Goal: Information Seeking & Learning: Learn about a topic

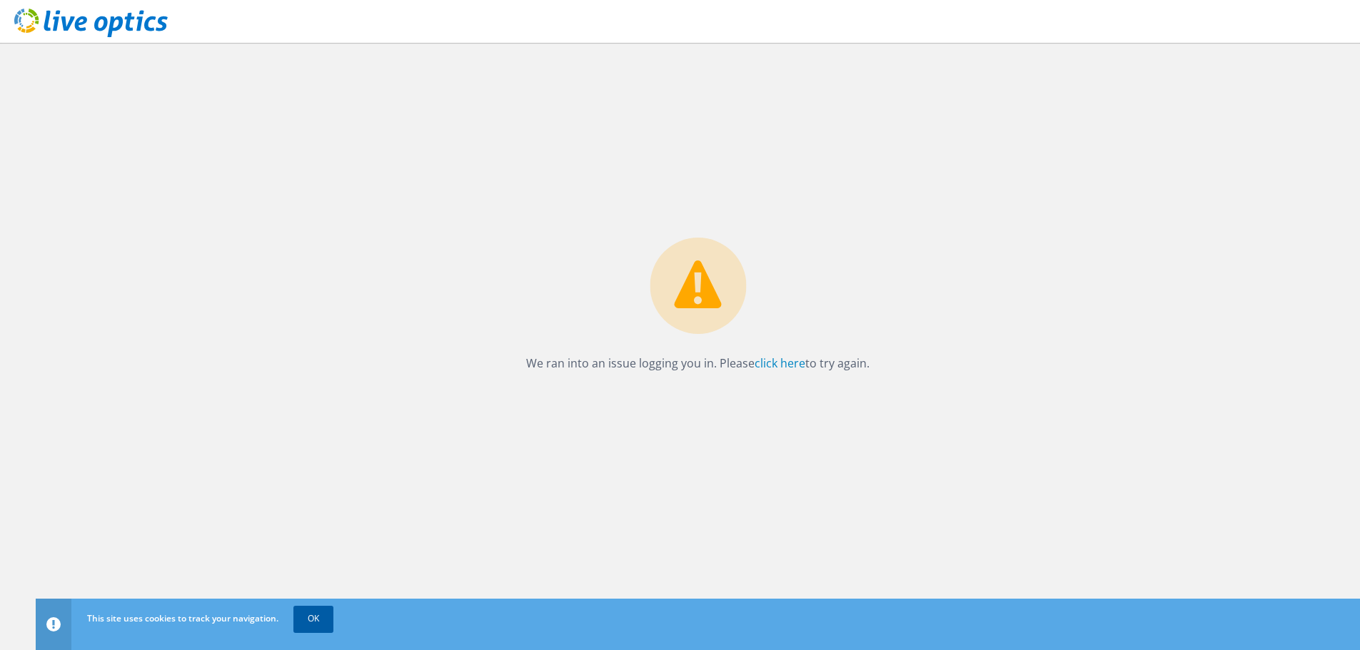
click at [308, 622] on link "OK" at bounding box center [313, 619] width 40 height 26
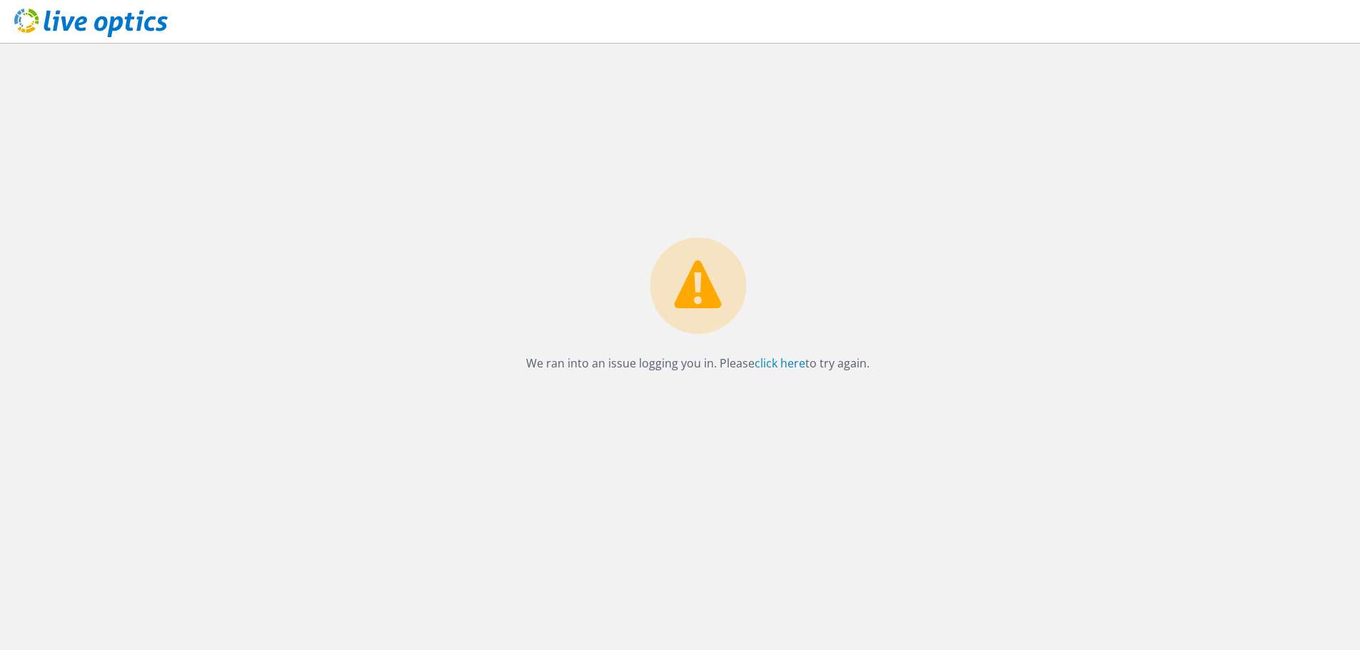
click at [136, 31] on icon at bounding box center [90, 23] width 153 height 29
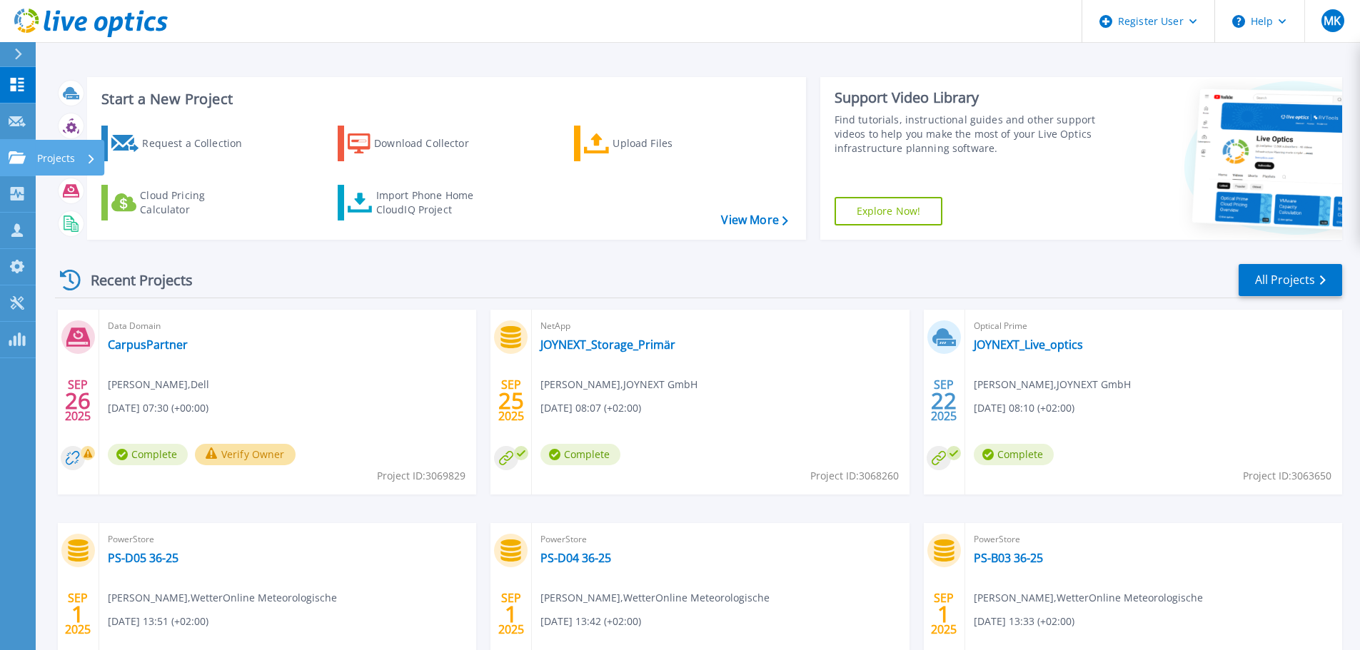
click at [24, 169] on link "Projects Projects" at bounding box center [18, 158] width 36 height 36
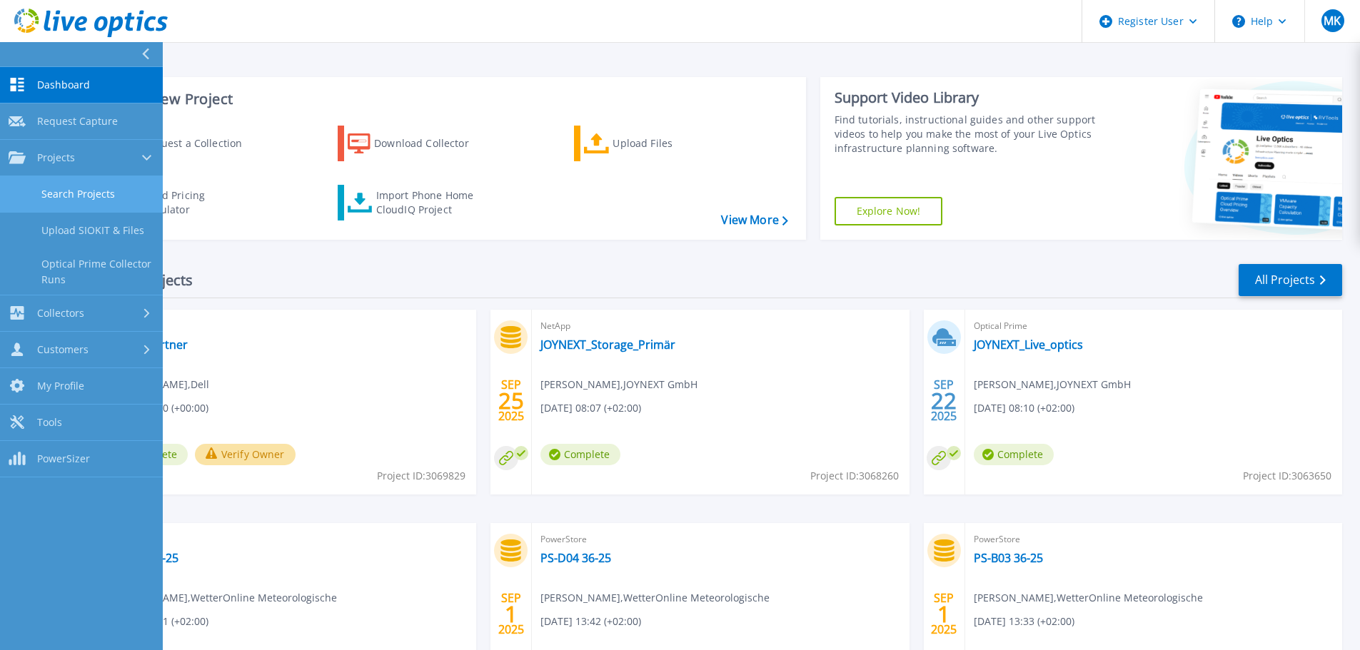
click at [60, 198] on link "Search Projects" at bounding box center [81, 194] width 163 height 36
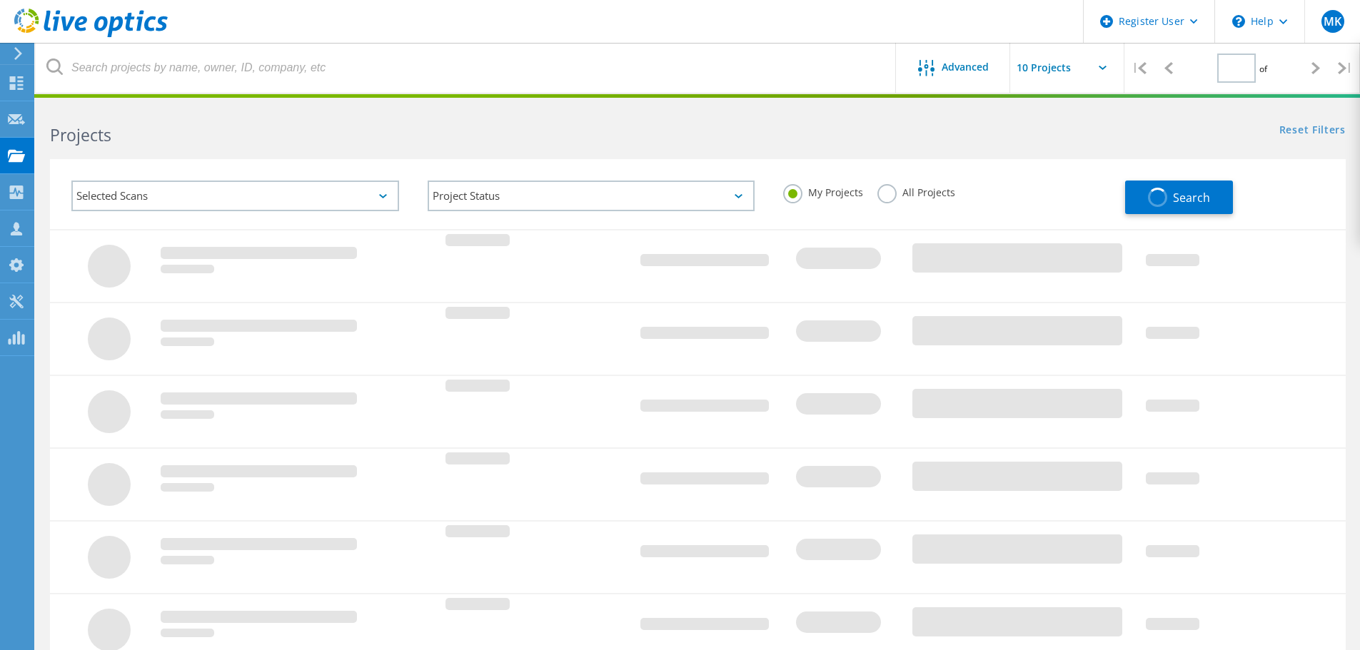
type input "1"
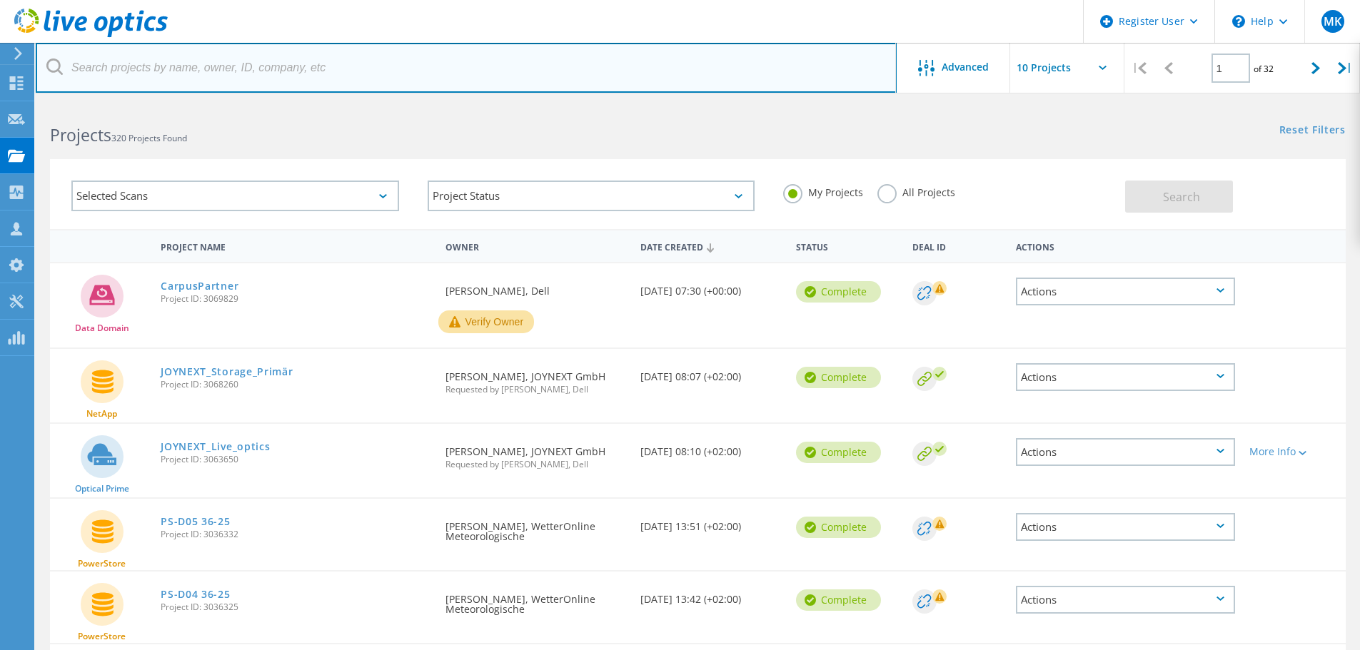
click at [157, 81] on input "text" at bounding box center [466, 68] width 861 height 50
type input "august rüggeberg"
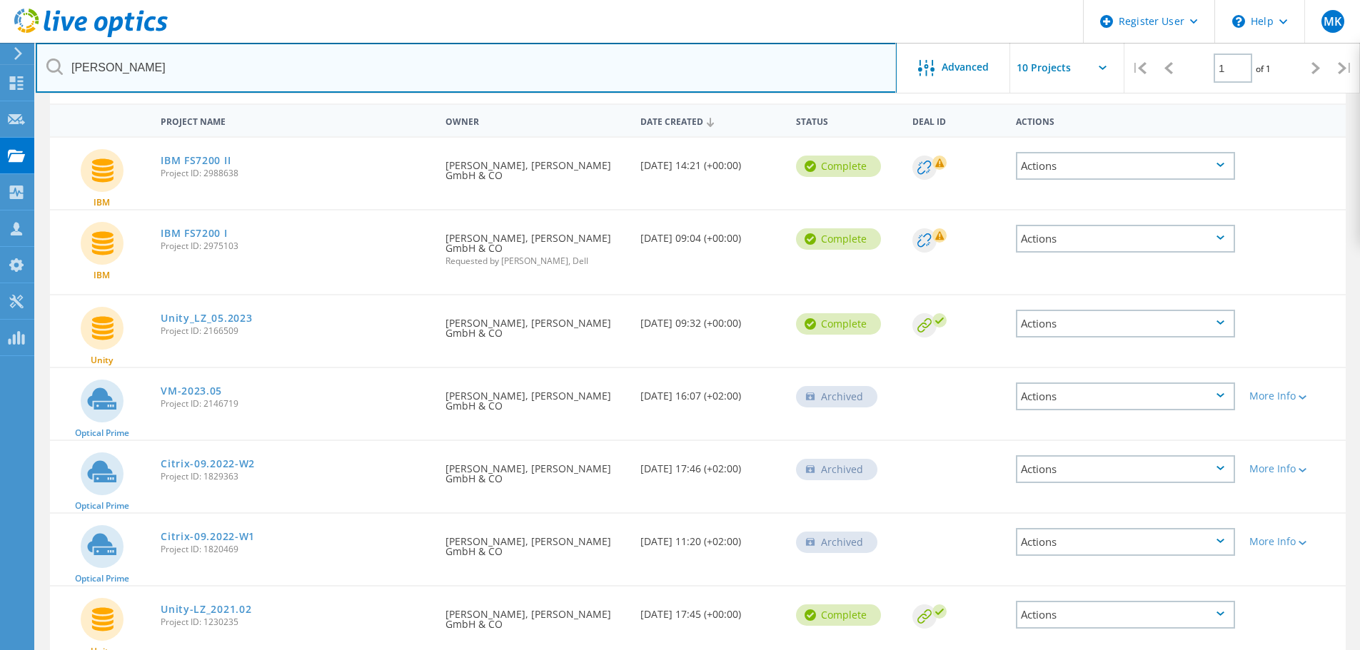
scroll to position [143, 0]
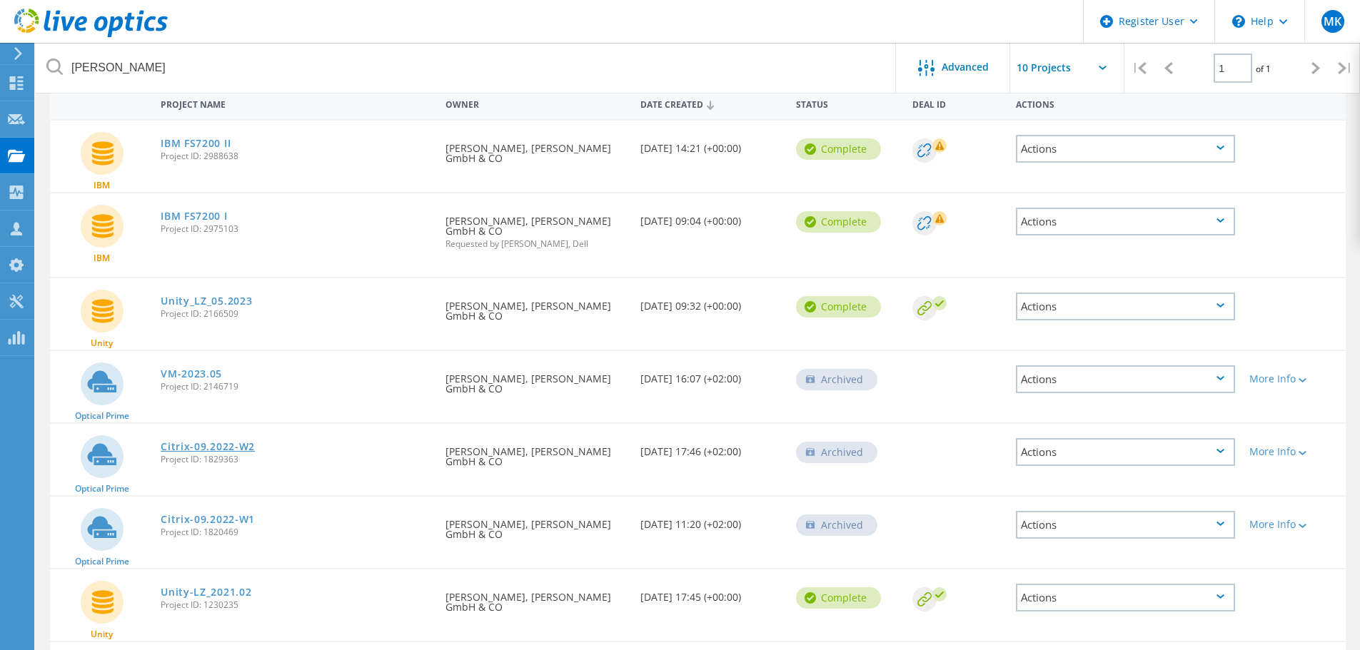
click at [228, 449] on link "Citrix-09.2022-W2" at bounding box center [208, 447] width 94 height 10
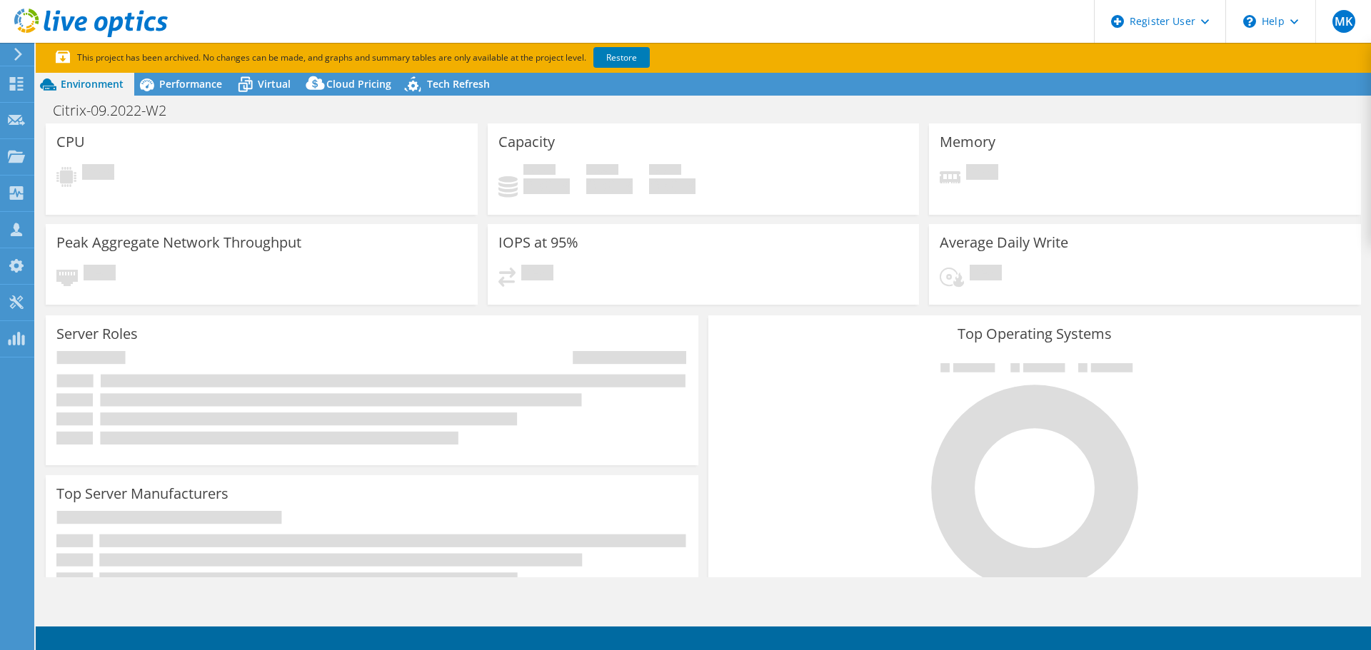
select select "EUFrankfurt"
select select "USD"
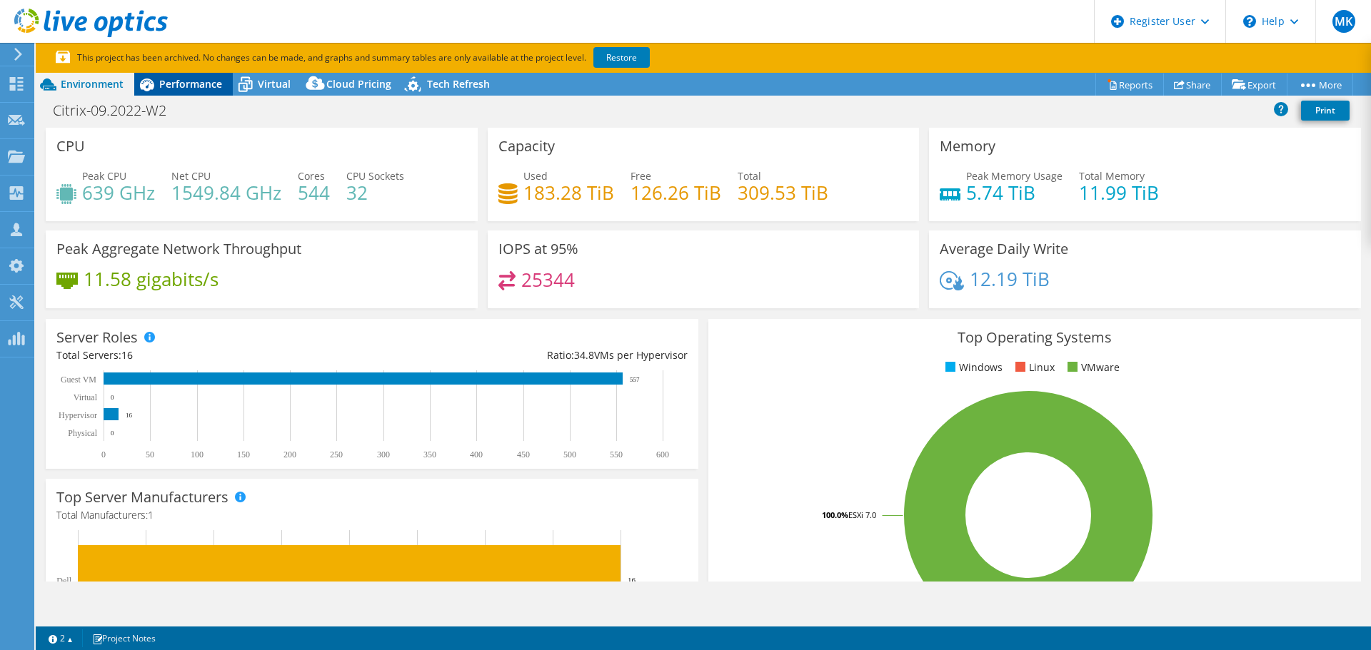
click at [184, 82] on span "Performance" at bounding box center [190, 84] width 63 height 14
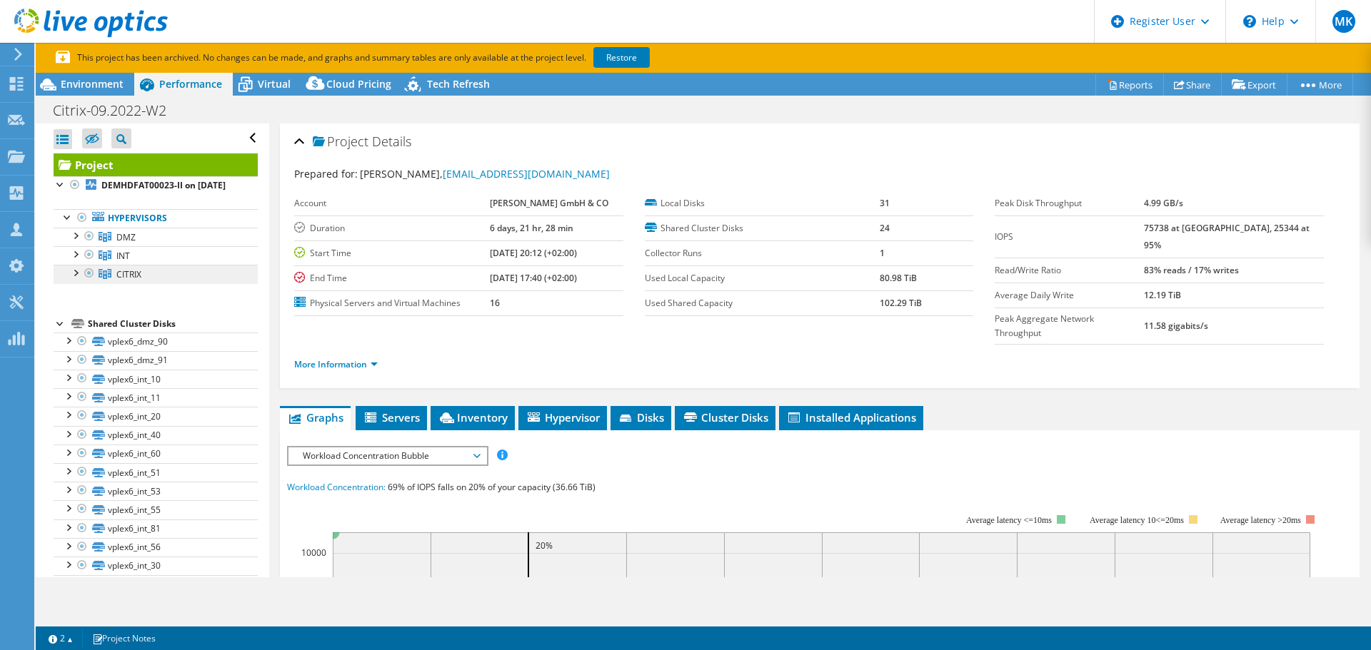
click at [76, 283] on link "CITRIX" at bounding box center [156, 274] width 204 height 19
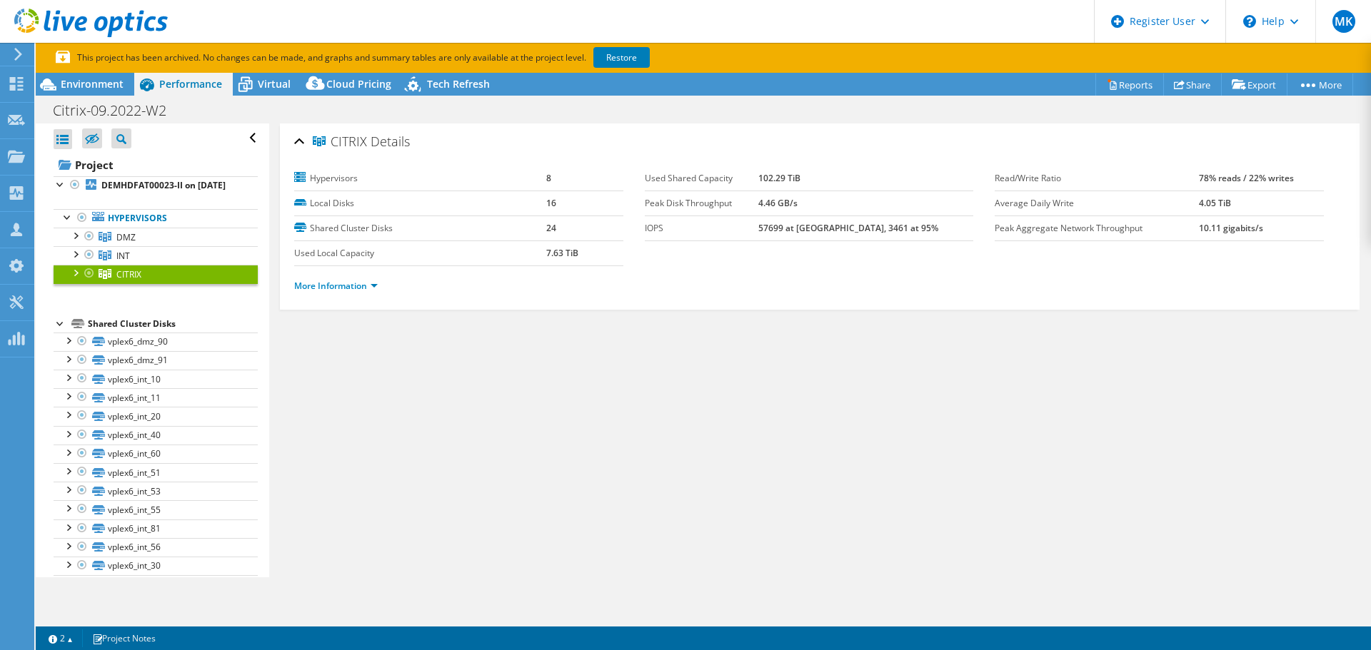
click at [77, 279] on div at bounding box center [75, 272] width 14 height 14
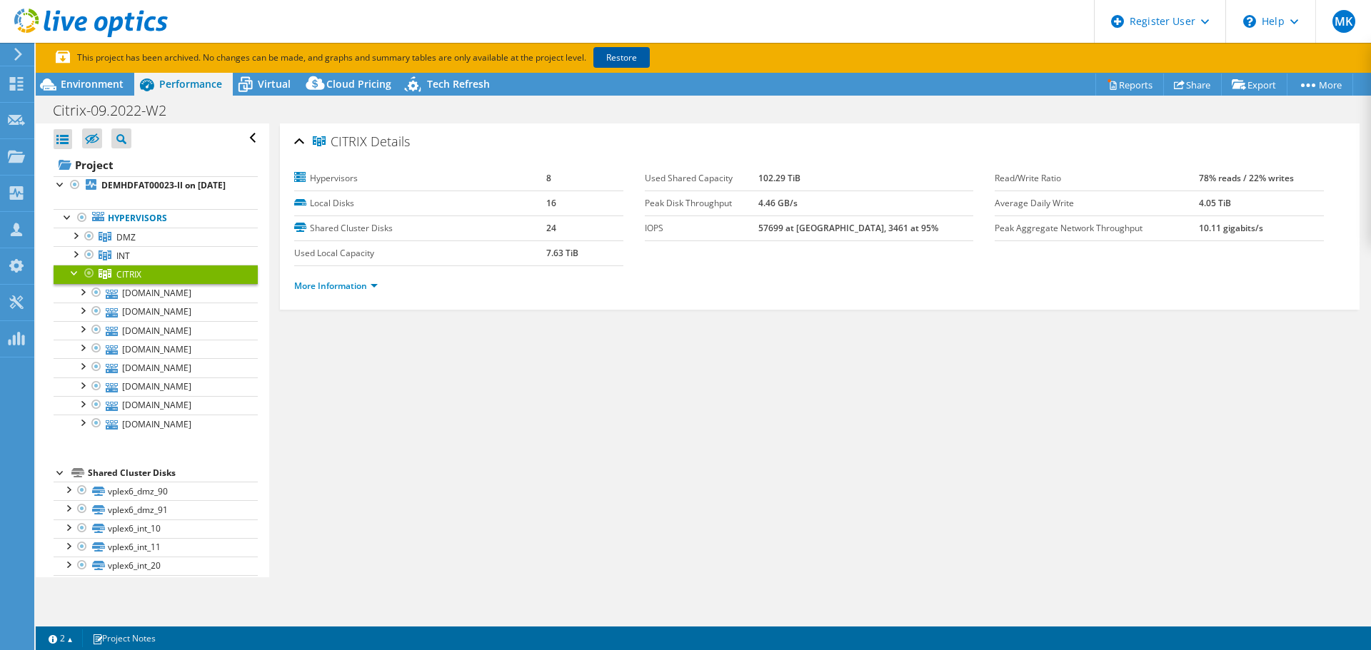
click at [618, 59] on link "Restore" at bounding box center [621, 57] width 56 height 21
click at [116, 83] on span "Environment" at bounding box center [92, 84] width 63 height 14
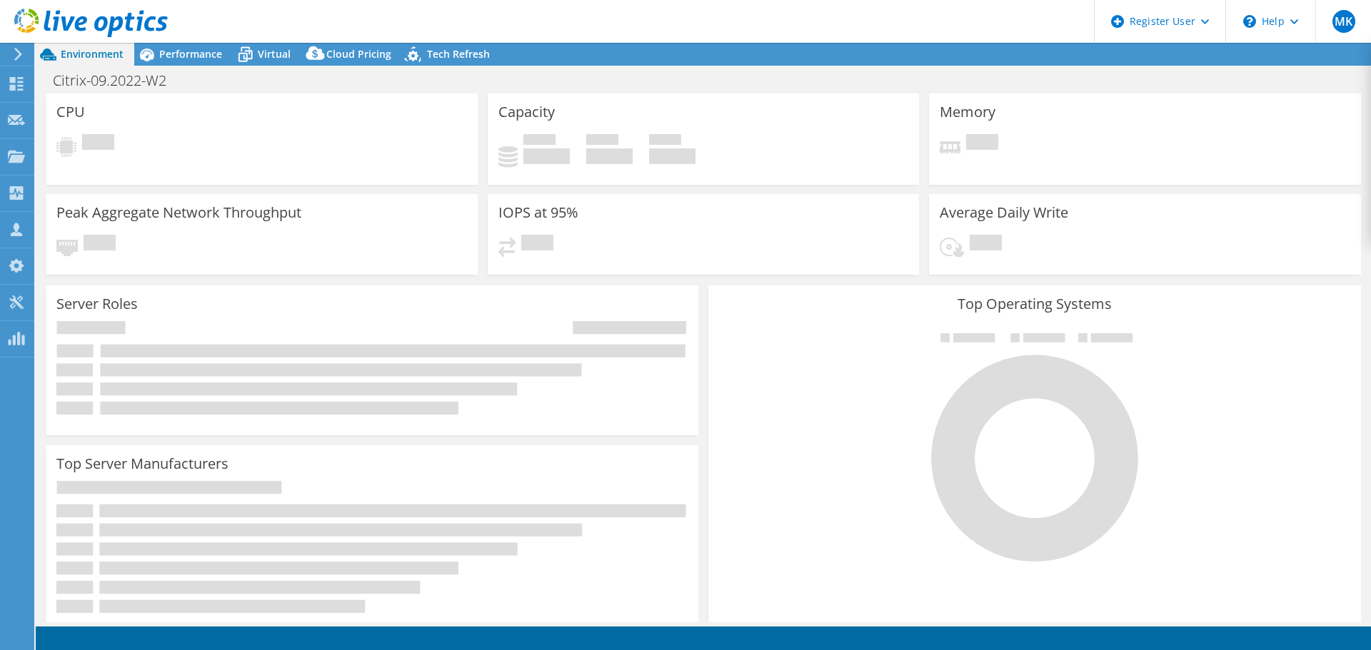
select select "EUFrankfurt"
select select "USD"
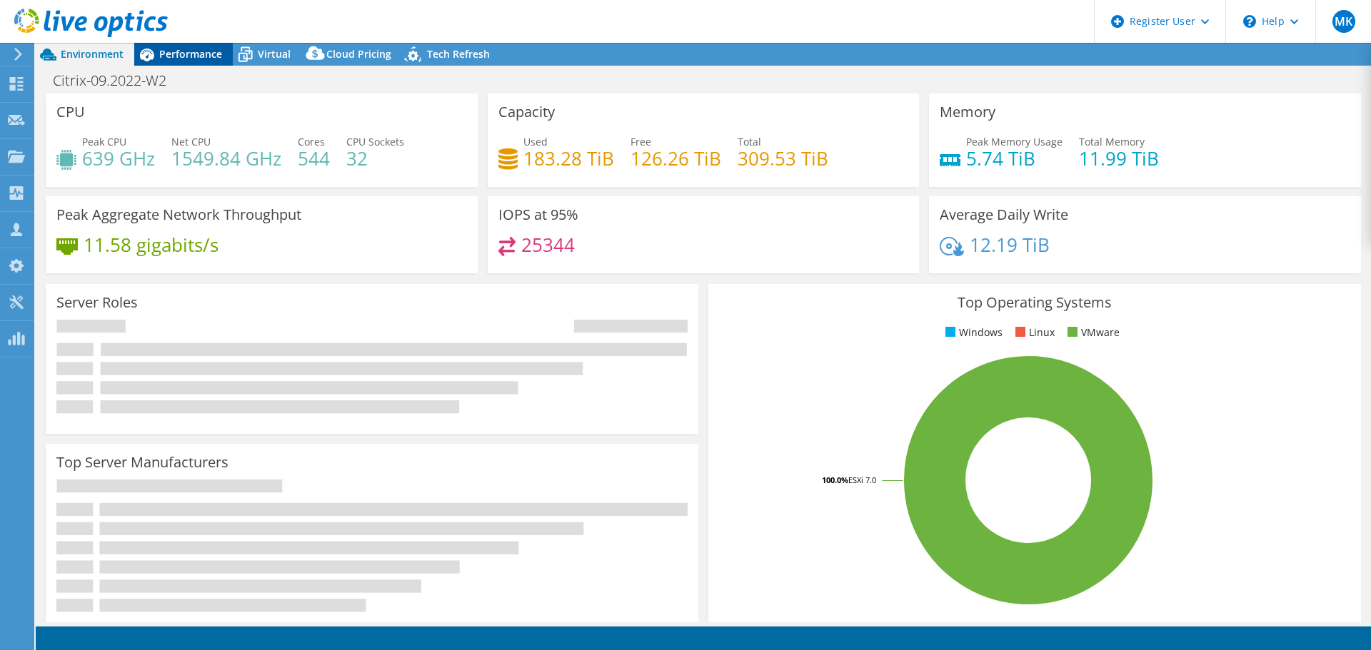
click at [203, 61] on div "Performance" at bounding box center [183, 54] width 99 height 23
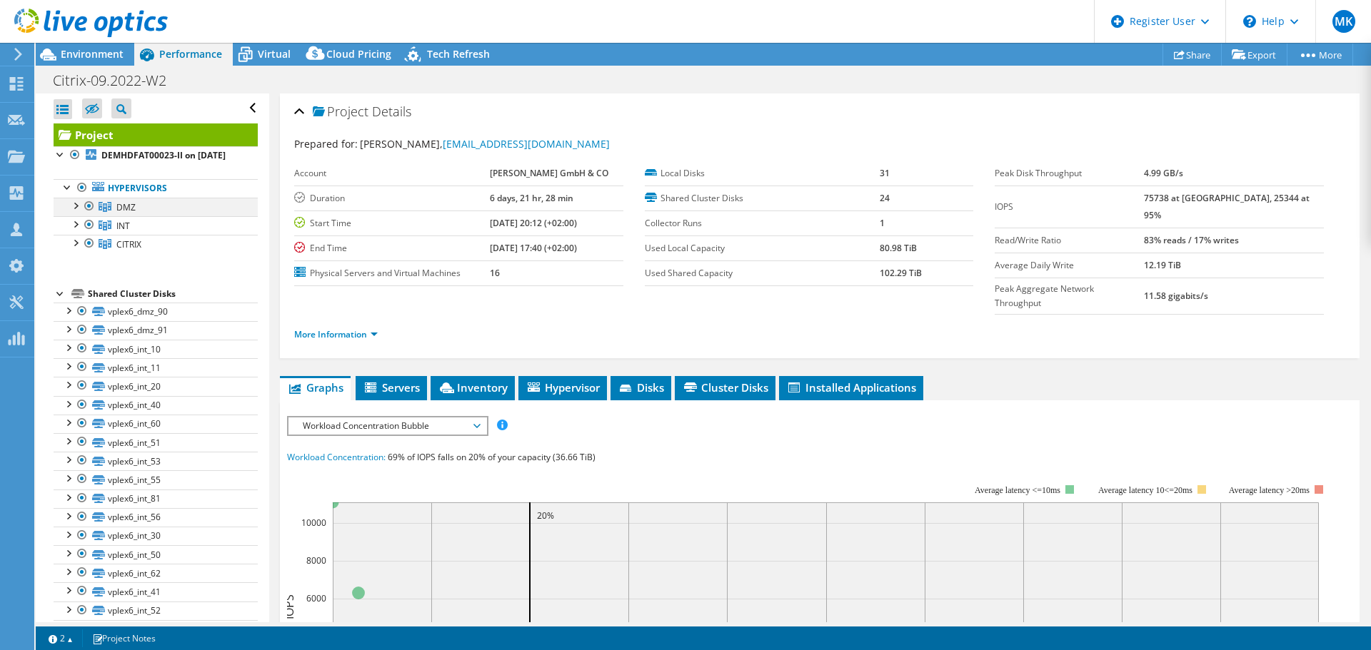
click at [91, 215] on div at bounding box center [89, 206] width 14 height 17
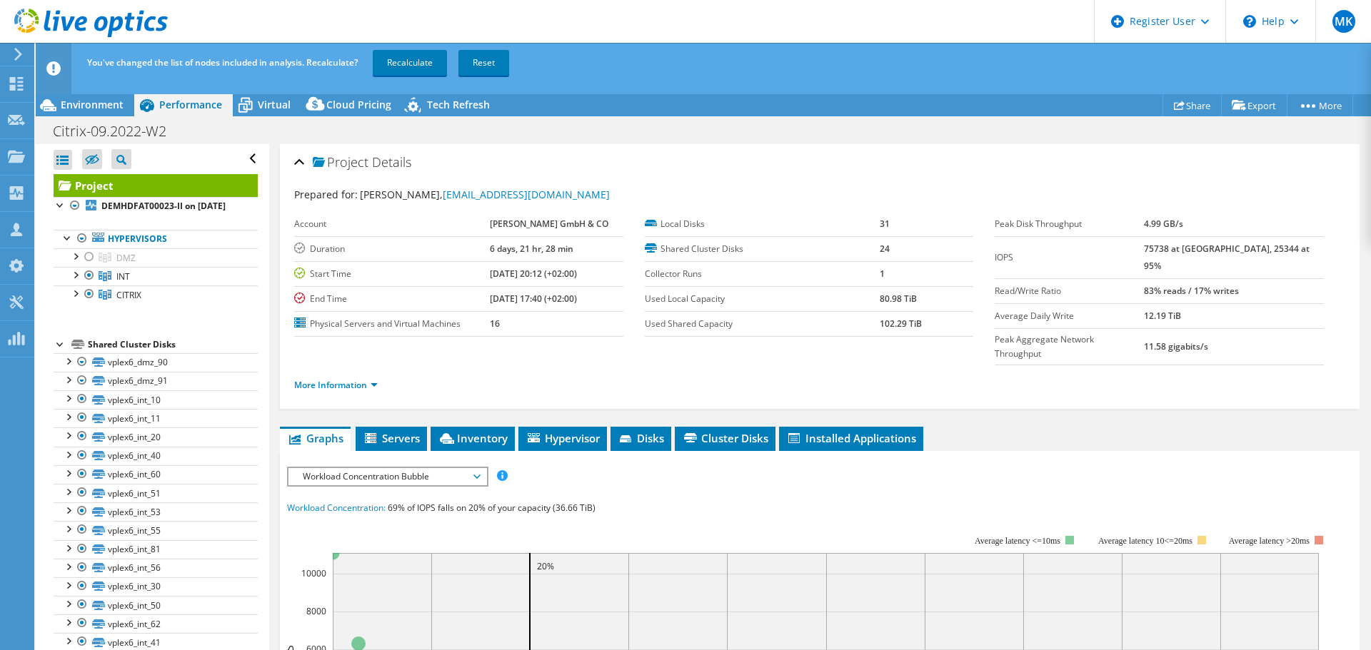
click at [89, 236] on ul "Hypervisors DMZ [DOMAIN_NAME]" at bounding box center [156, 268] width 204 height 104
drag, startPoint x: 94, startPoint y: 289, endPoint x: 95, endPoint y: 296, distance: 7.3
click at [94, 284] on div at bounding box center [89, 275] width 14 height 17
click at [78, 300] on div at bounding box center [75, 293] width 14 height 14
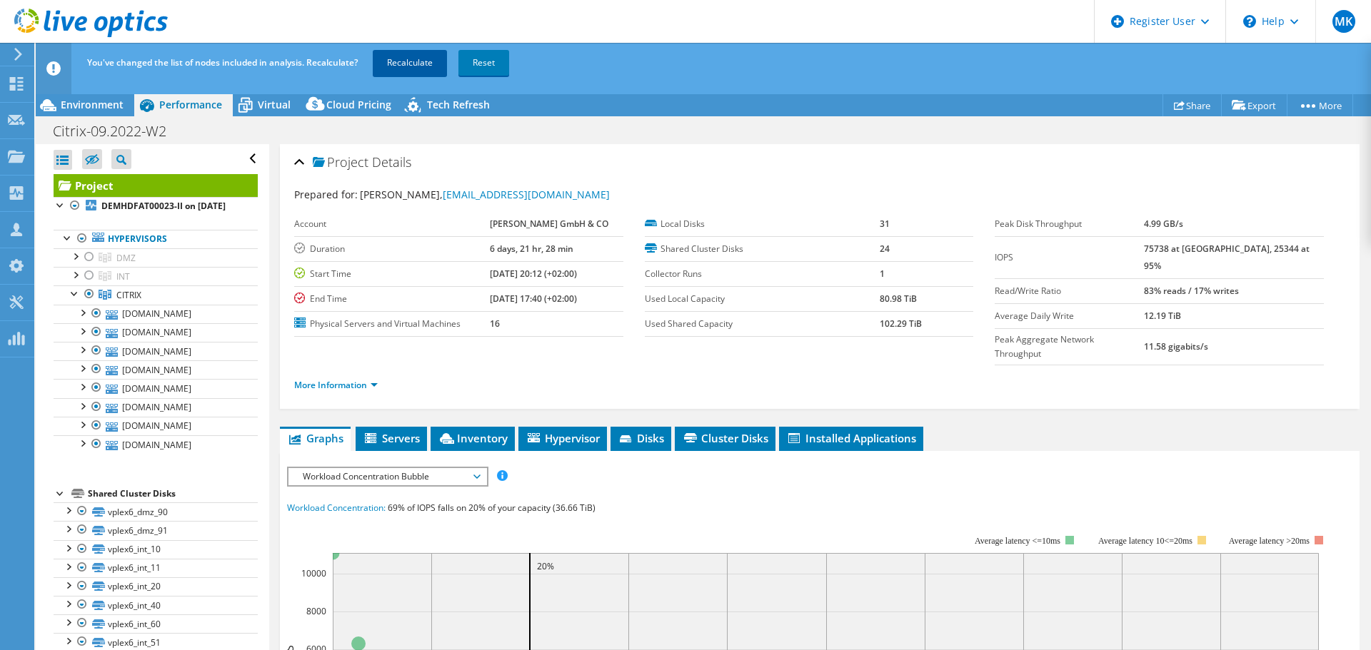
click at [420, 68] on link "Recalculate" at bounding box center [410, 63] width 74 height 26
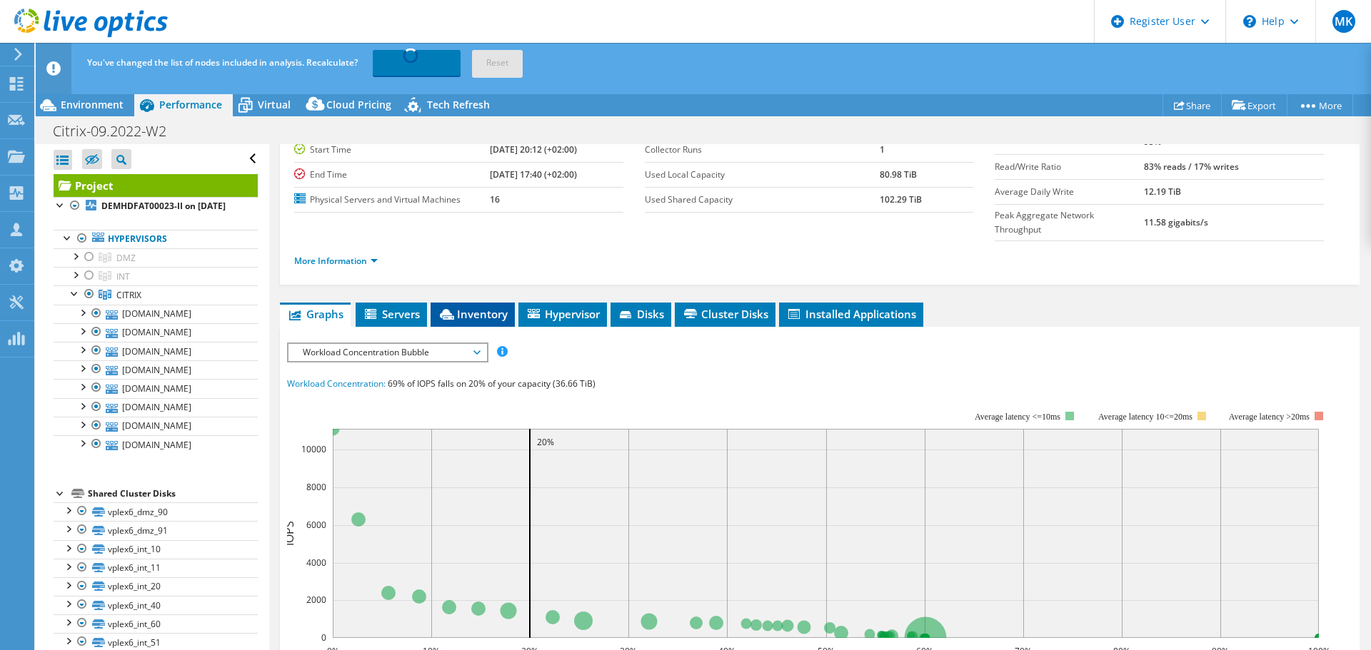
scroll to position [143, 0]
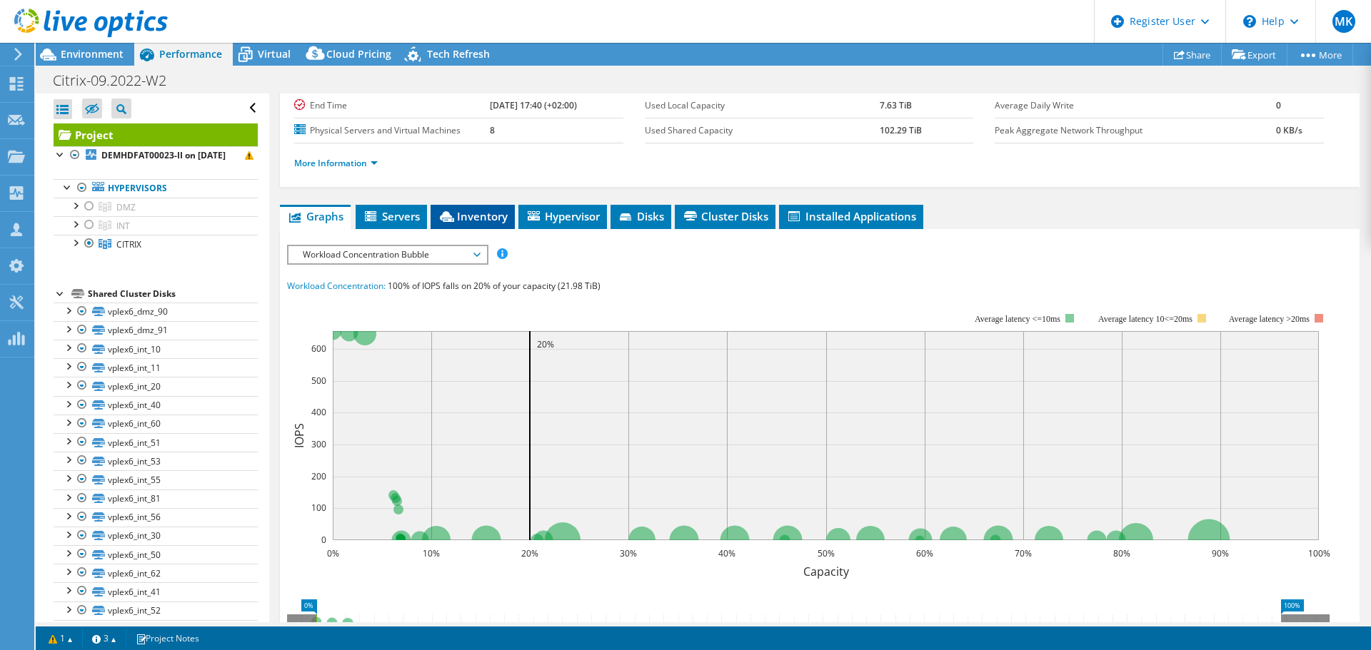
click at [484, 215] on span "Inventory" at bounding box center [473, 216] width 70 height 14
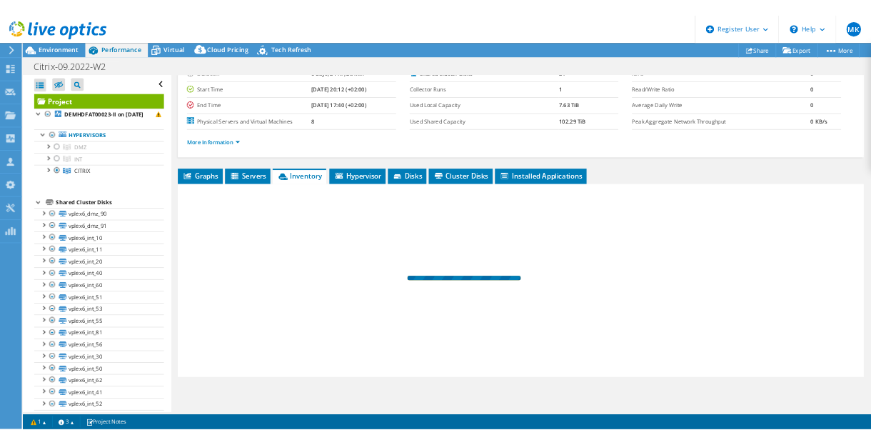
scroll to position [107, 0]
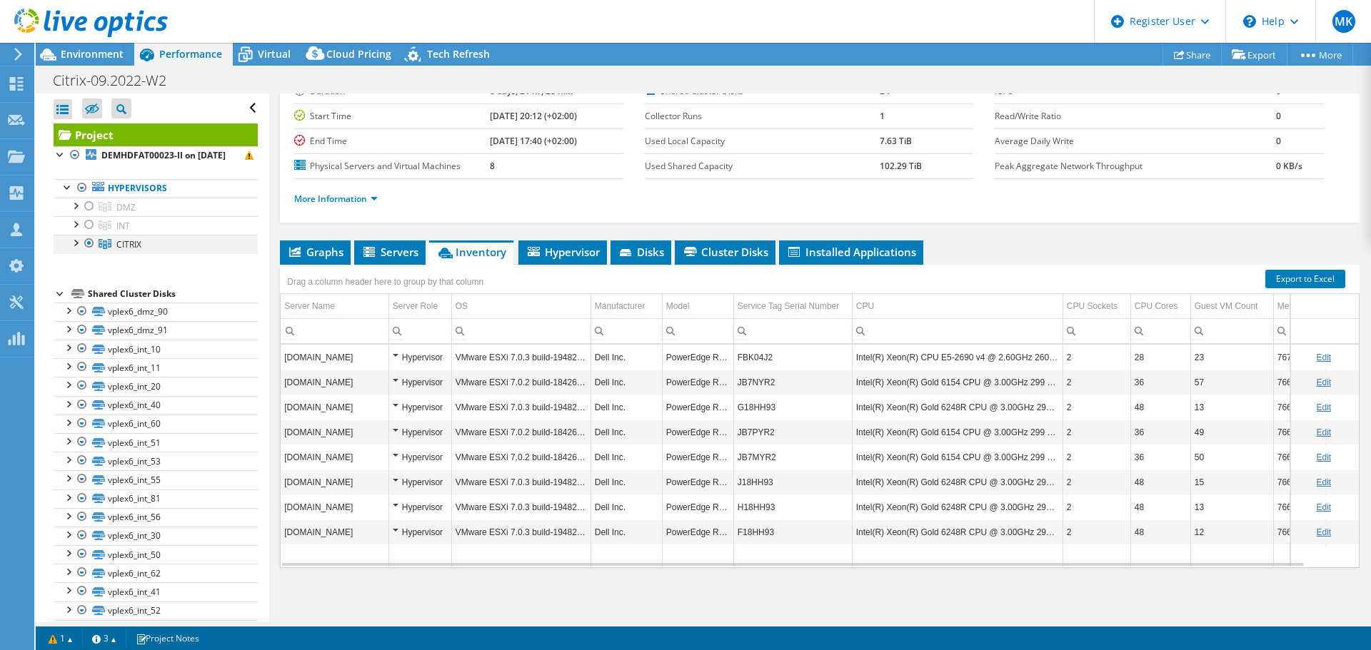
click at [78, 249] on div at bounding box center [75, 242] width 14 height 14
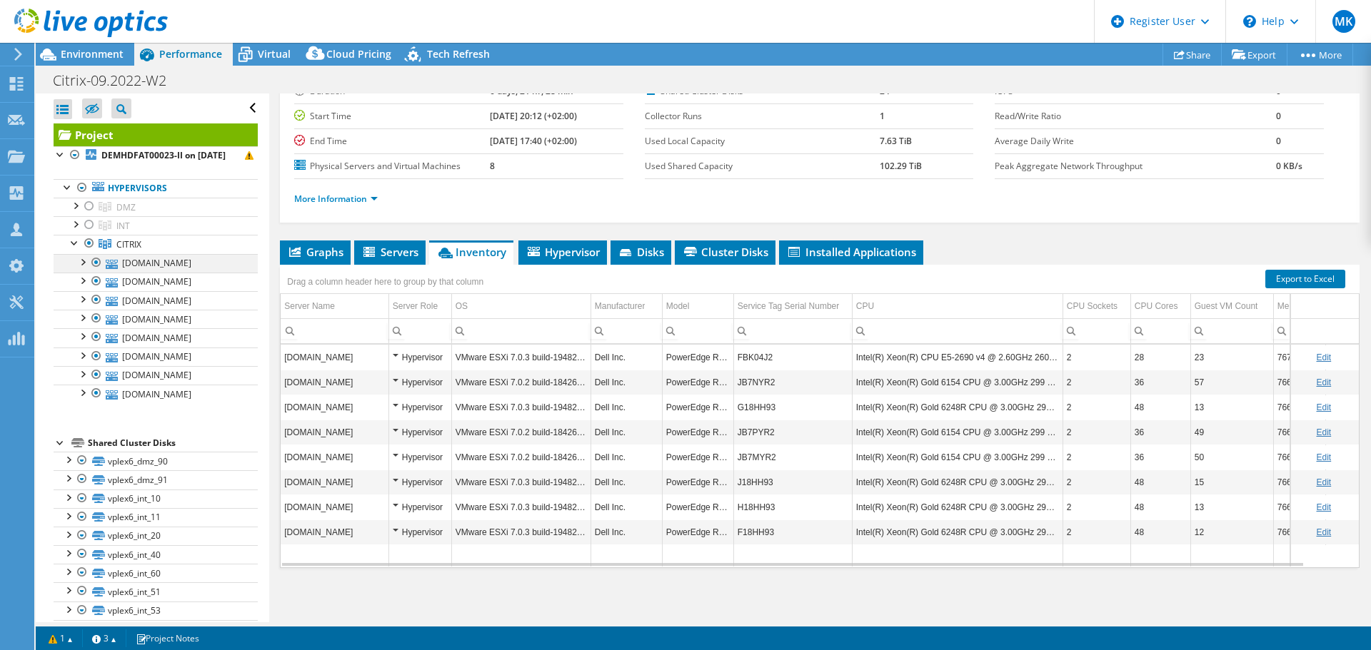
click at [94, 271] on div at bounding box center [96, 262] width 14 height 17
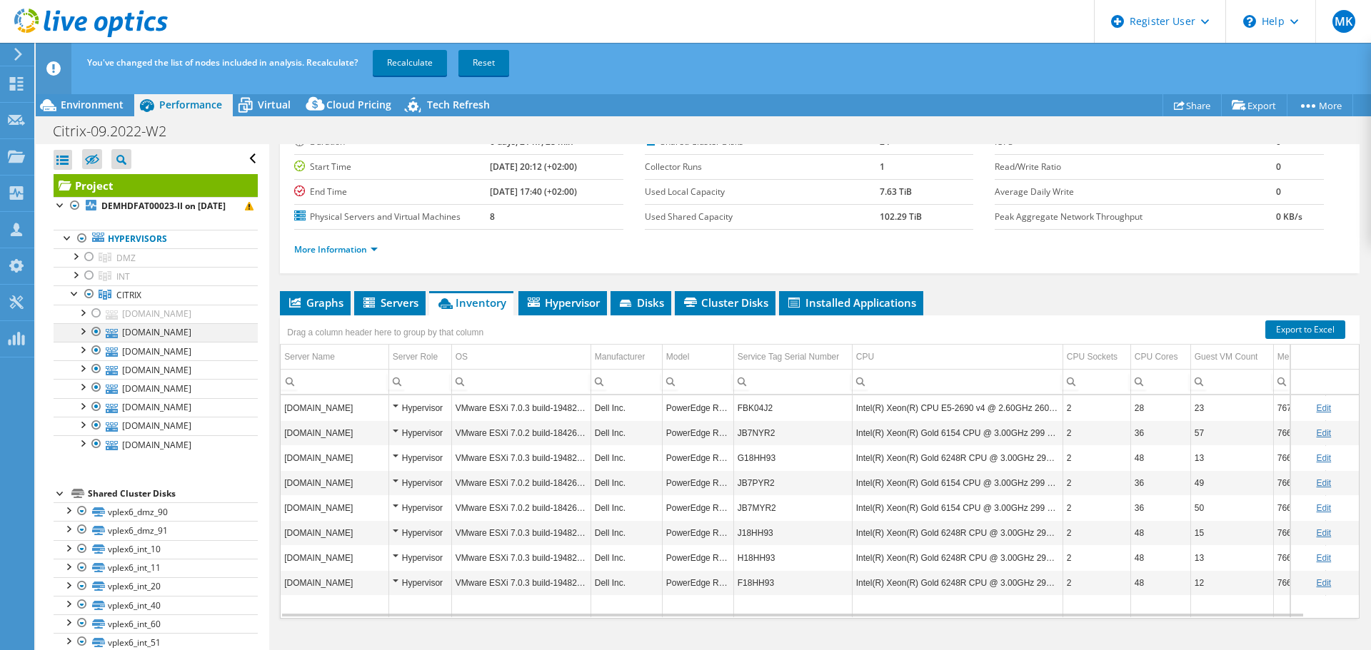
click at [99, 341] on div at bounding box center [96, 331] width 14 height 17
click at [96, 378] on div at bounding box center [96, 369] width 14 height 17
click at [96, 396] on div at bounding box center [96, 387] width 14 height 17
click at [400, 71] on link "Recalculate" at bounding box center [410, 63] width 74 height 26
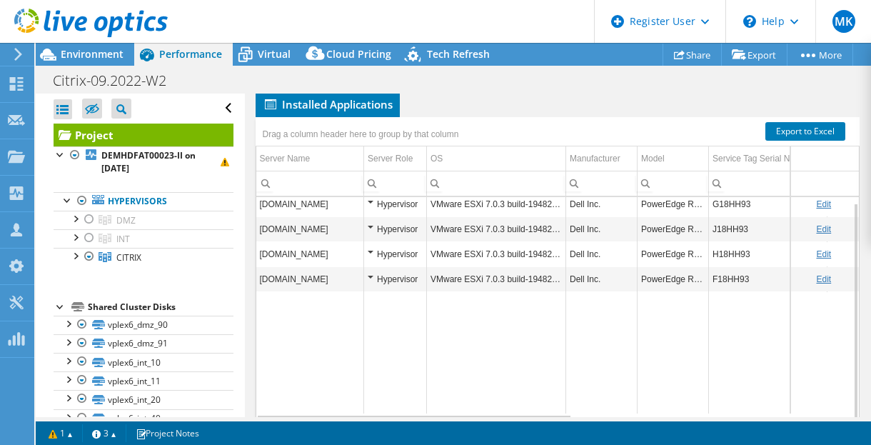
scroll to position [449, 0]
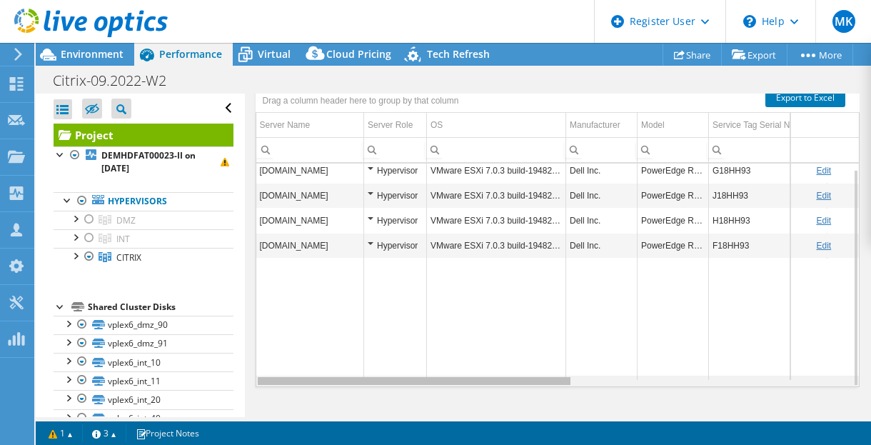
drag, startPoint x: 468, startPoint y: 383, endPoint x: 403, endPoint y: 386, distance: 65.1
click at [405, 385] on body "MK Dell User [PERSON_NAME] [EMAIL_ADDRESS][DOMAIN_NAME] Dell My Profile Log Out…" at bounding box center [435, 222] width 871 height 445
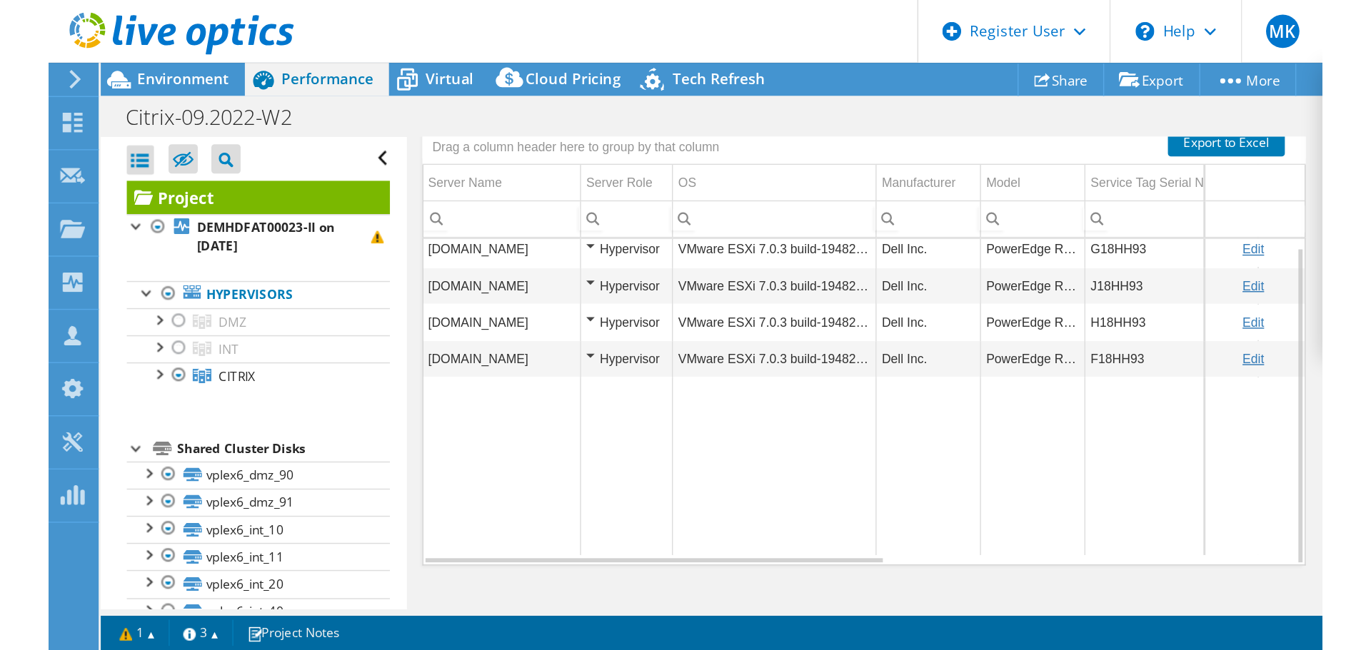
scroll to position [107, 0]
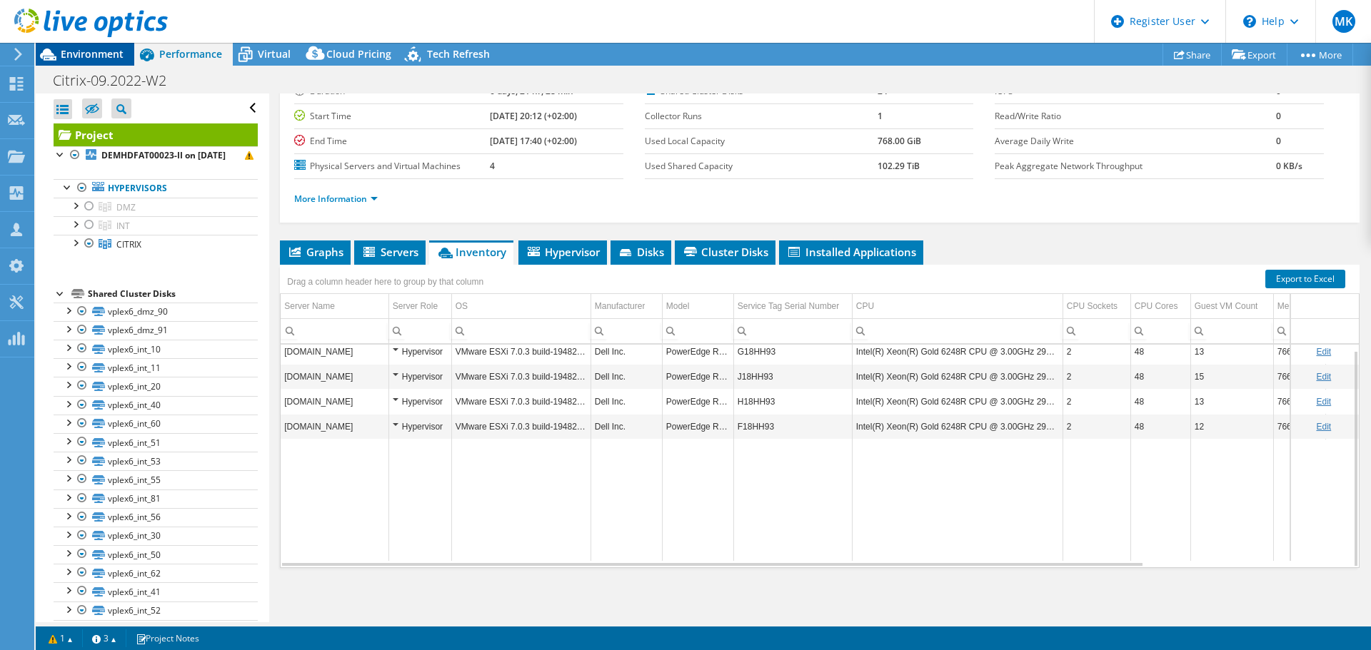
click at [90, 51] on span "Environment" at bounding box center [92, 54] width 63 height 14
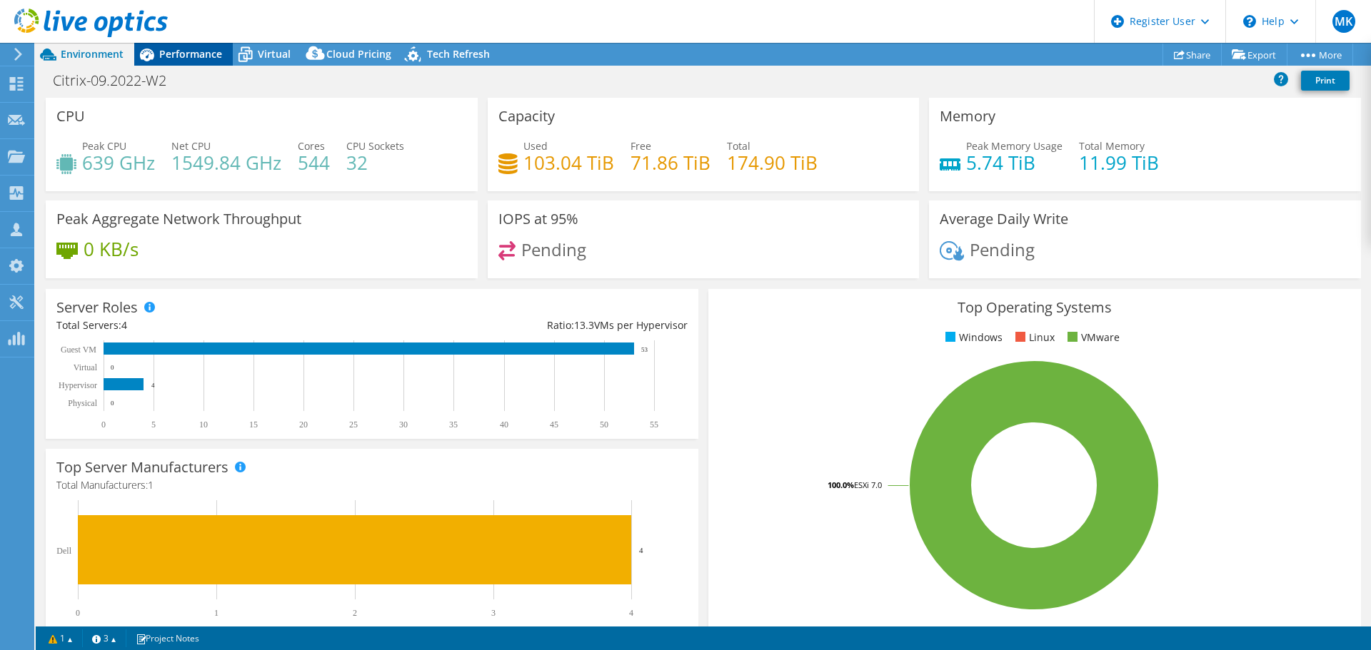
click at [182, 50] on span "Performance" at bounding box center [190, 54] width 63 height 14
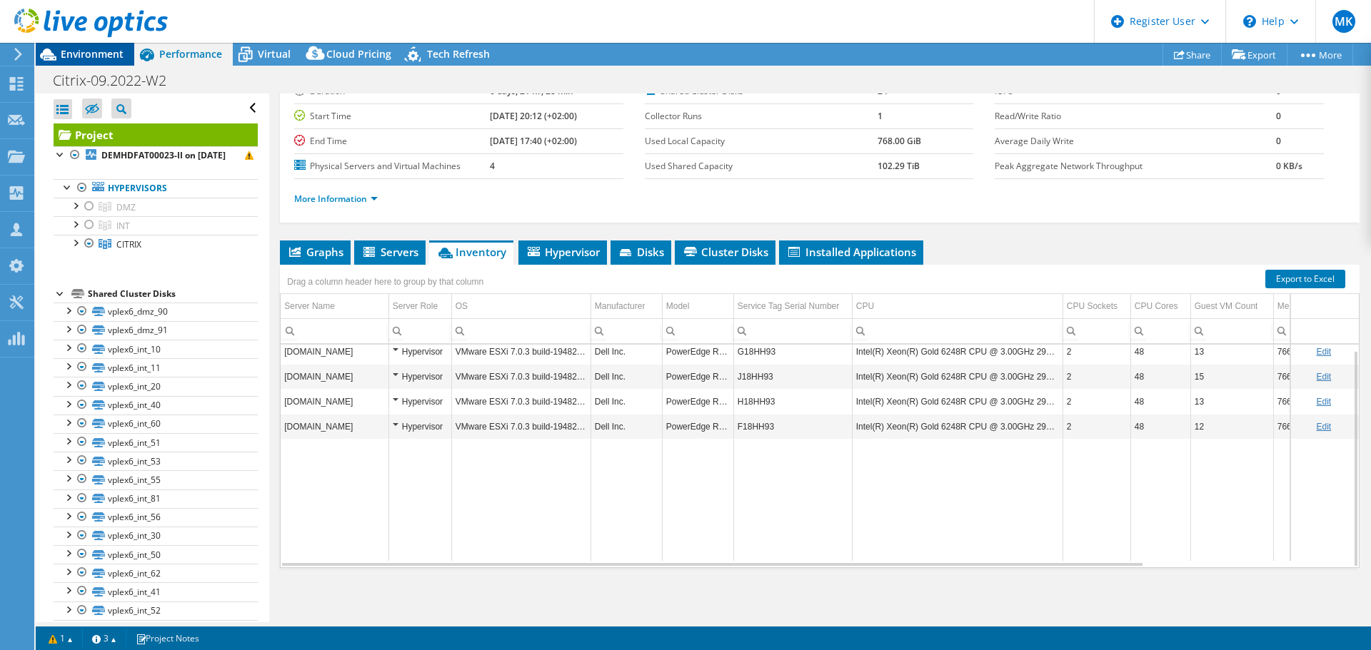
click at [104, 61] on div "Environment" at bounding box center [85, 54] width 99 height 23
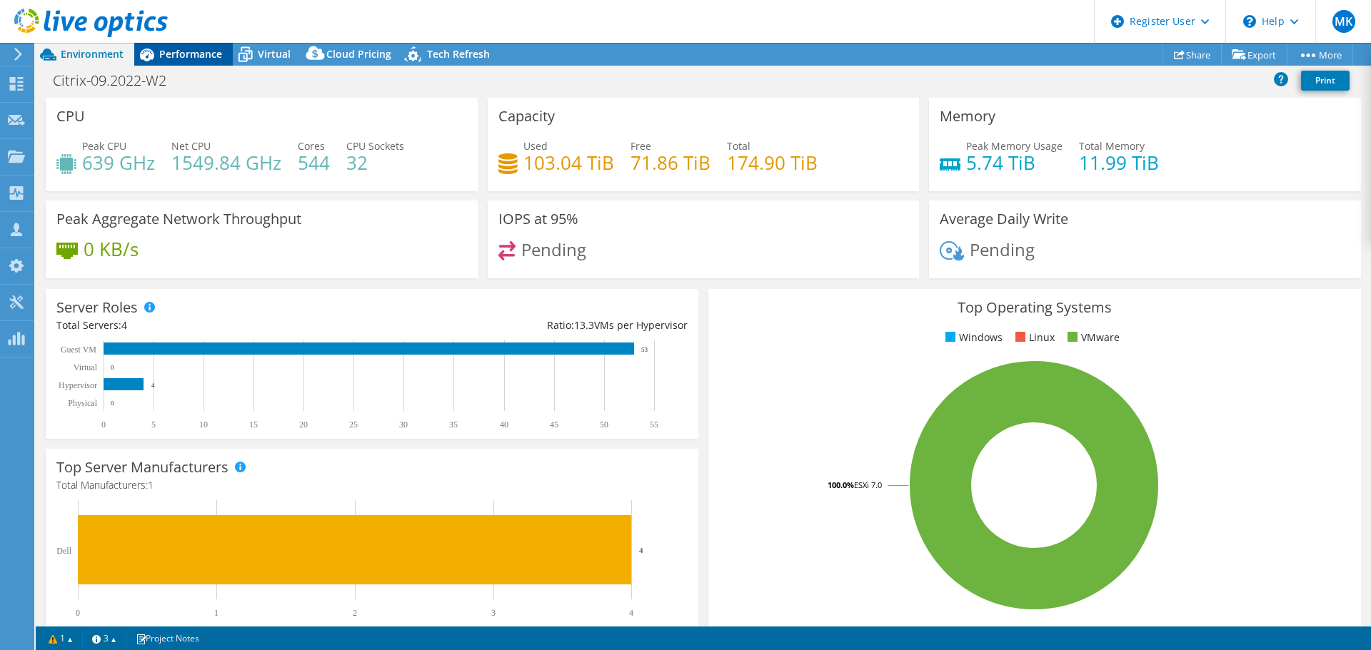
click at [171, 53] on span "Performance" at bounding box center [190, 54] width 63 height 14
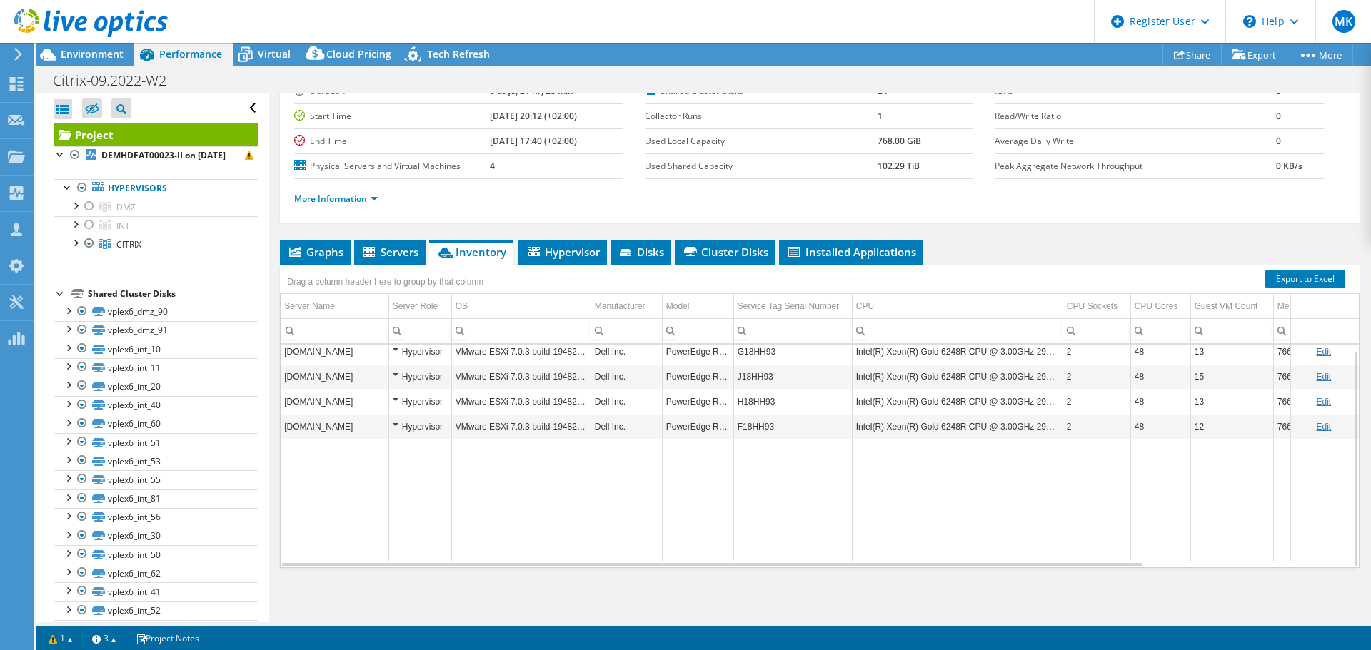
click at [347, 197] on link "More Information" at bounding box center [336, 199] width 84 height 12
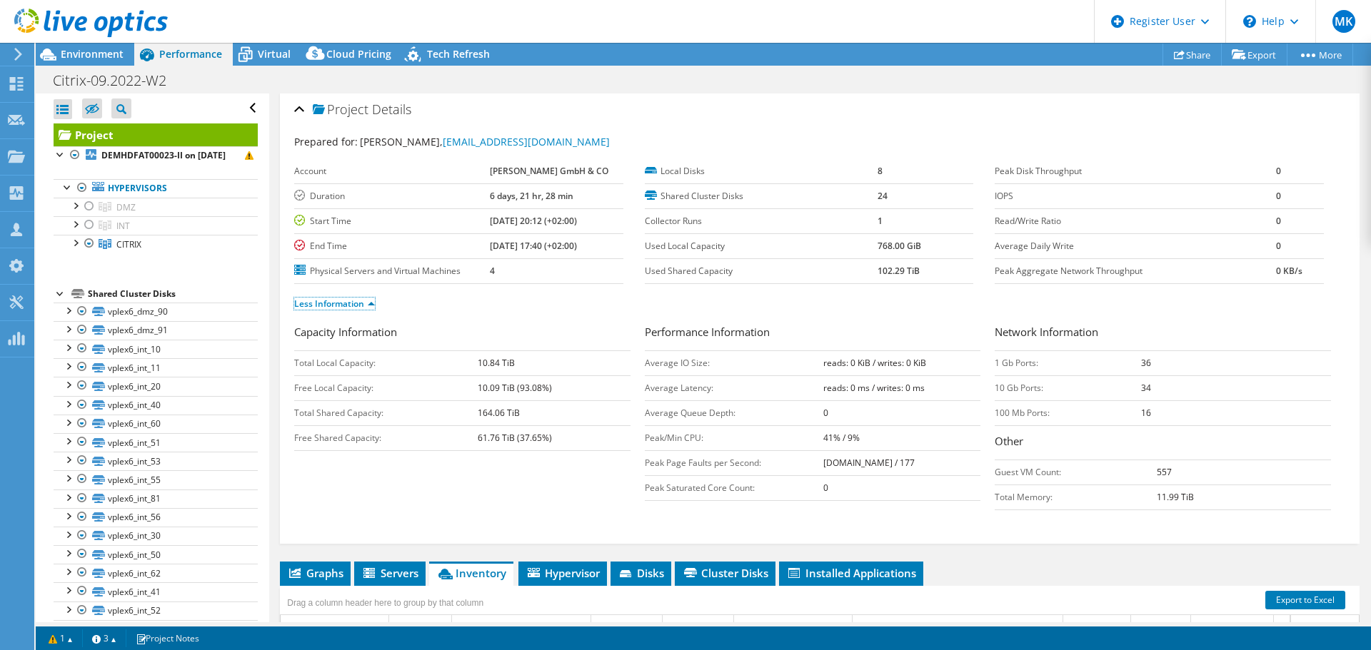
scroll to position [0, 0]
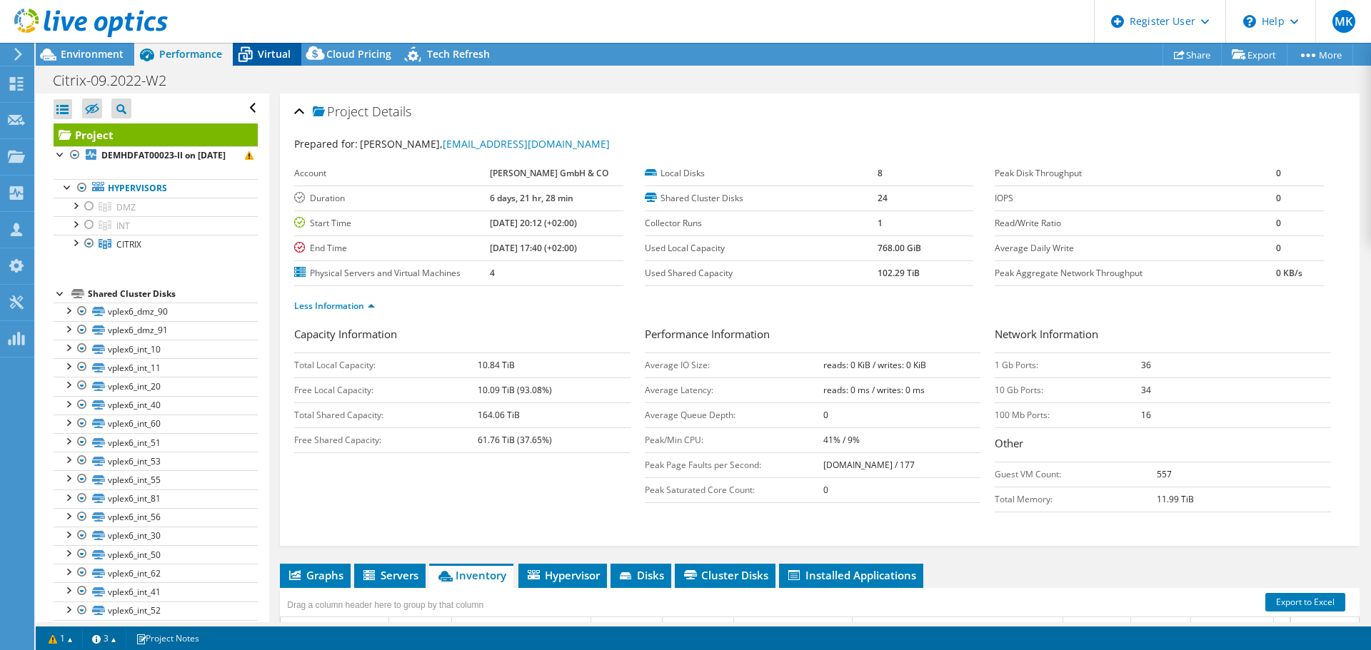
click at [283, 63] on div "Virtual" at bounding box center [267, 54] width 69 height 23
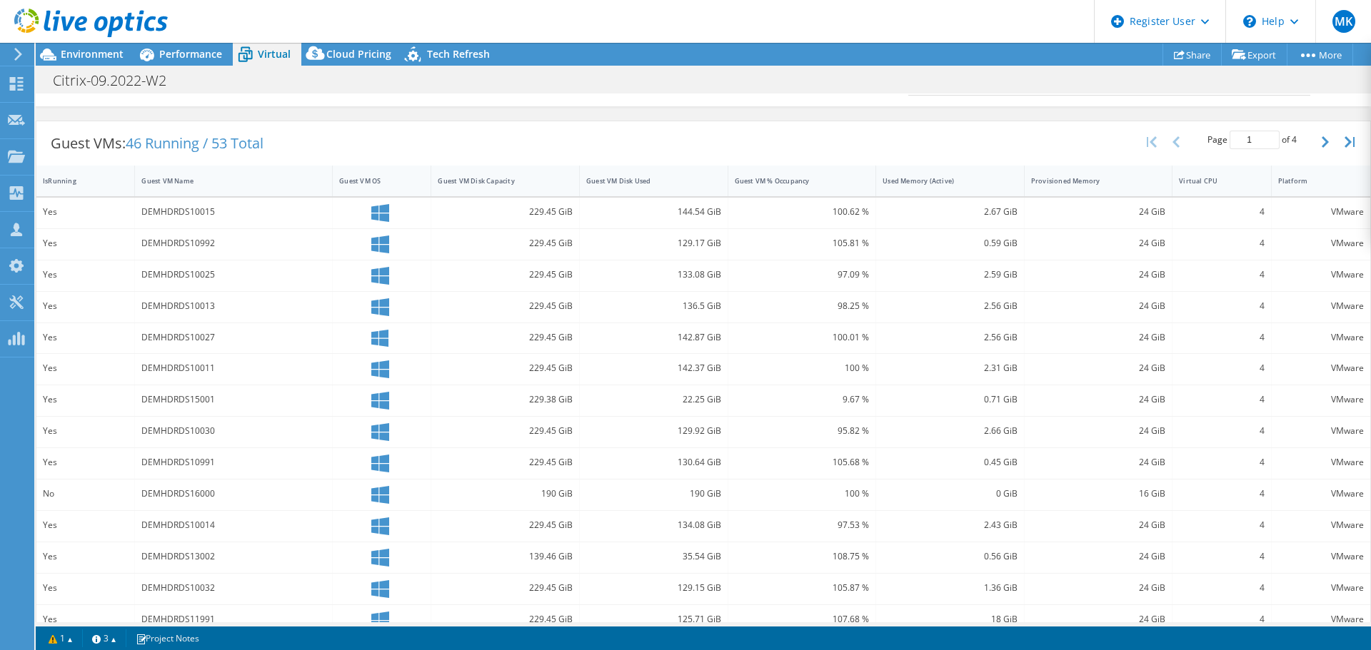
scroll to position [286, 0]
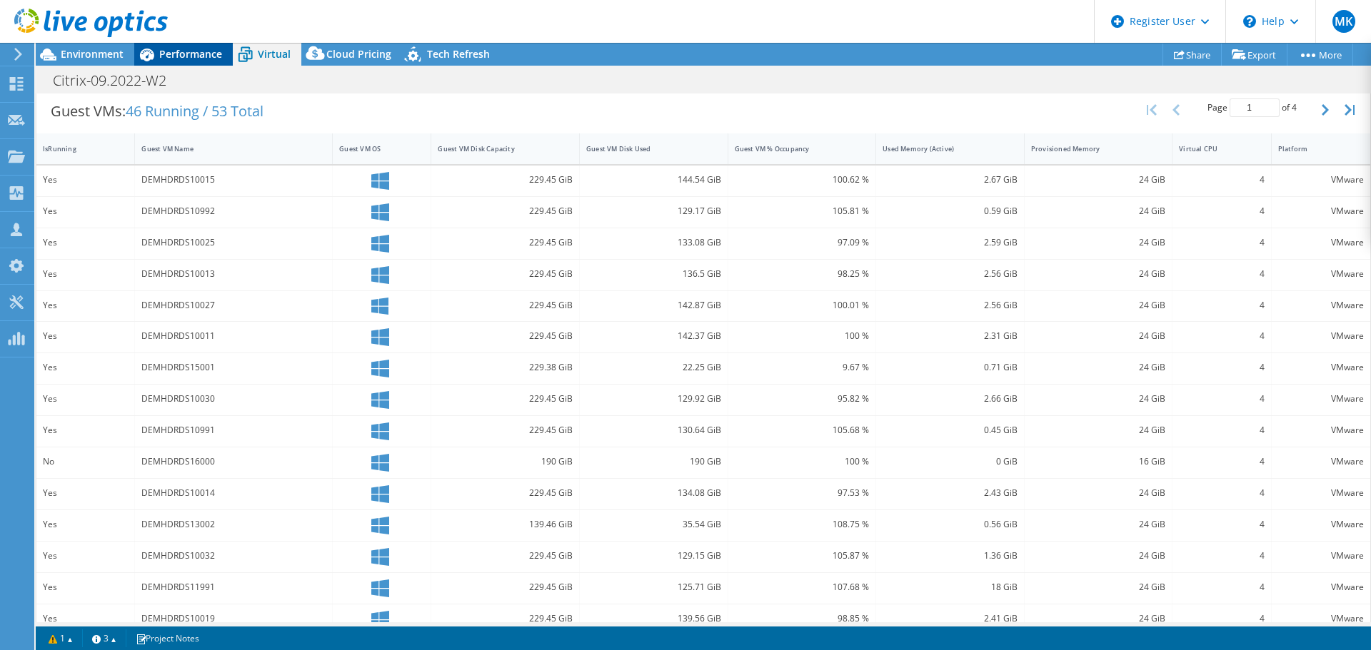
click at [183, 58] on span "Performance" at bounding box center [190, 54] width 63 height 14
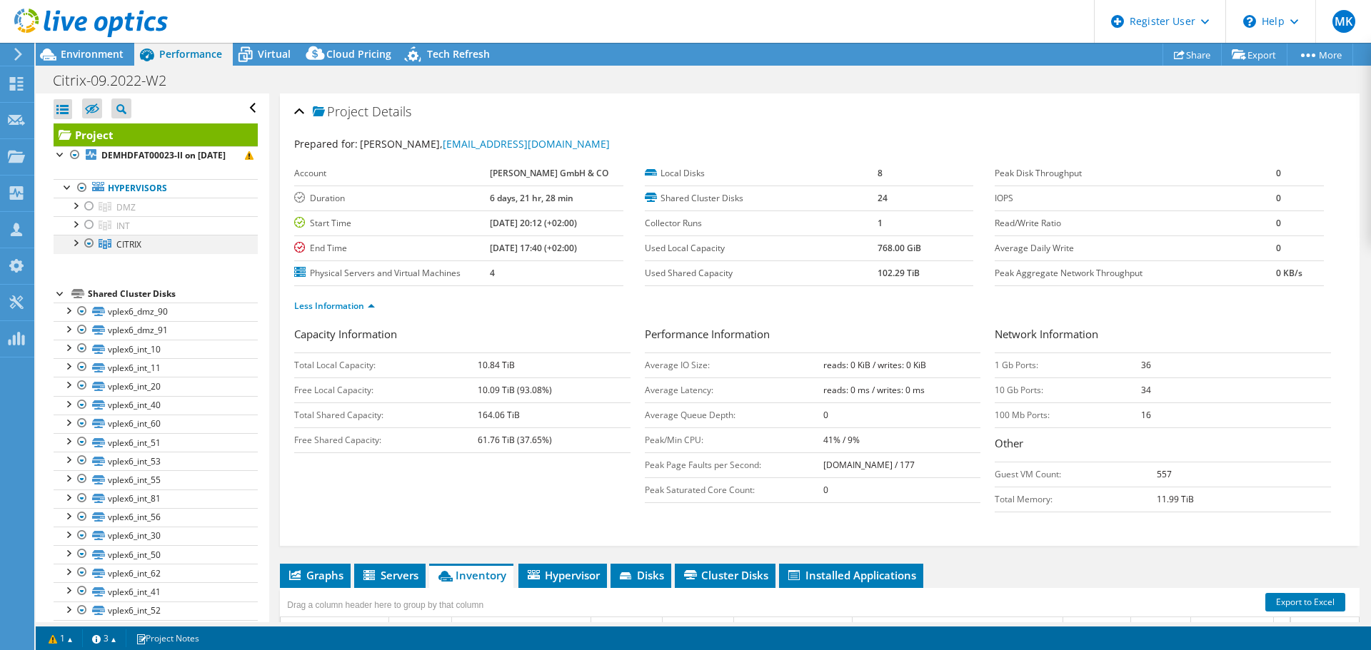
click at [76, 249] on div at bounding box center [75, 242] width 14 height 14
